Goal: Task Accomplishment & Management: Manage account settings

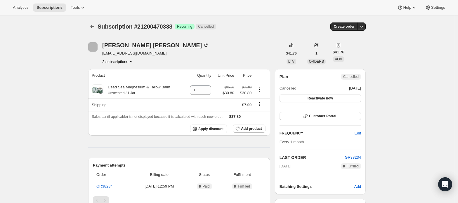
click at [127, 63] on button "2 subscriptions" at bounding box center [118, 62] width 32 height 6
click at [123, 71] on span "21200437570" at bounding box center [120, 73] width 41 height 6
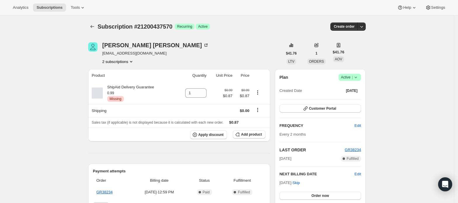
click at [355, 77] on icon at bounding box center [356, 78] width 6 height 6
click at [346, 97] on span "Cancel subscription" at bounding box center [352, 99] width 33 height 4
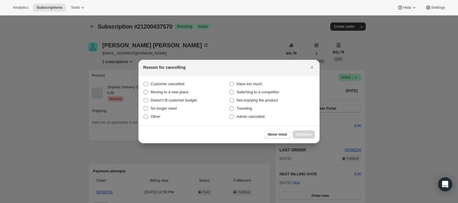
click at [168, 79] on section "Customer cancelled Have too much Moving to a new place Switching to a competito…" at bounding box center [229, 100] width 181 height 50
click at [169, 84] on span "Customer cancelled" at bounding box center [168, 84] width 34 height 4
click at [144, 82] on input "Customer cancelled" at bounding box center [144, 82] width 0 height 0
radio input "true"
click at [303, 133] on span "Continue" at bounding box center [303, 134] width 15 height 5
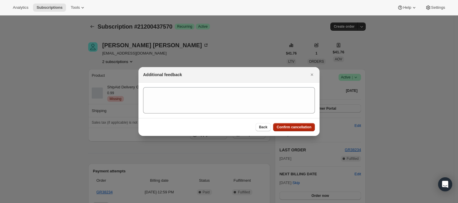
click at [290, 125] on button "Confirm cancellation" at bounding box center [294, 127] width 42 height 8
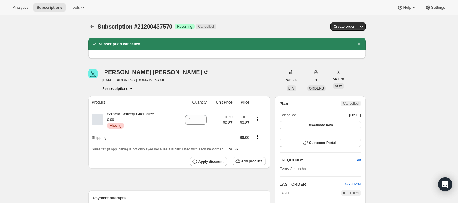
click at [123, 88] on button "2 subscriptions" at bounding box center [118, 89] width 32 height 6
click at [125, 106] on button "21200470338" at bounding box center [120, 109] width 44 height 9
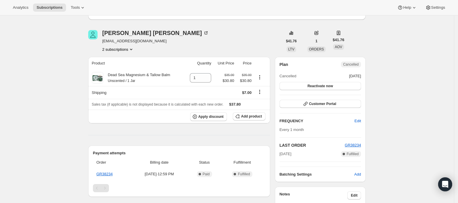
scroll to position [39, 0]
click at [129, 47] on button "2 subscriptions" at bounding box center [118, 50] width 32 height 6
click at [129, 57] on button "21200437570" at bounding box center [120, 60] width 44 height 9
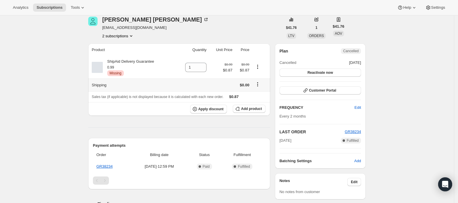
scroll to position [39, 0]
